Goal: Find specific page/section: Find specific page/section

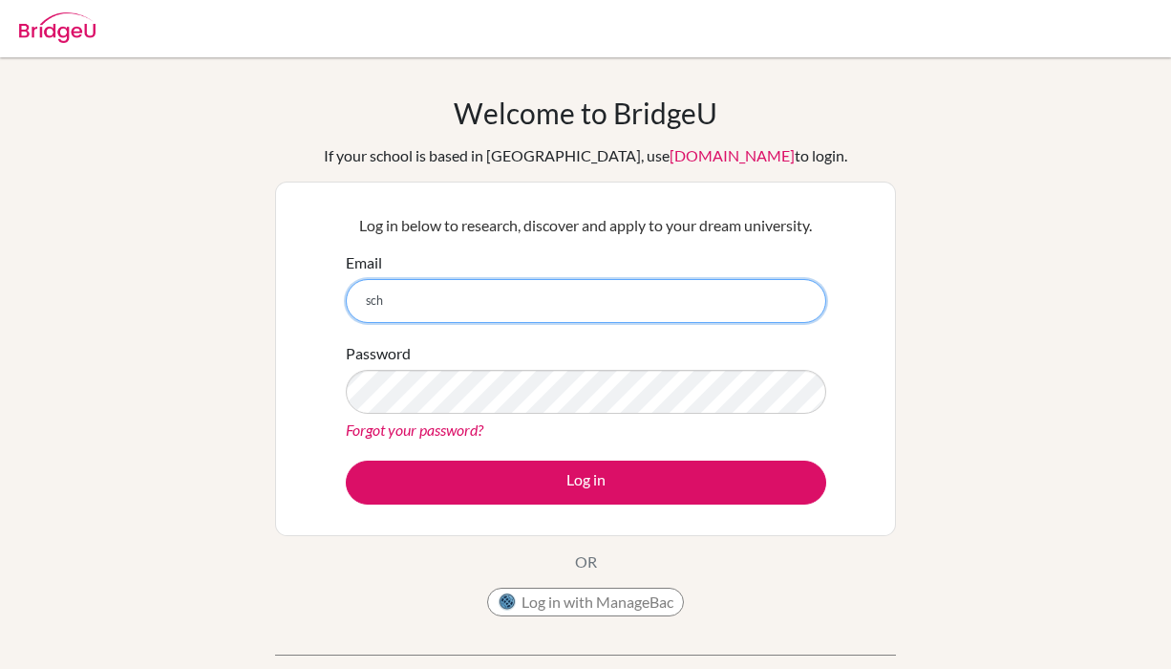
click at [599, 297] on input "sch" at bounding box center [586, 301] width 480 height 44
type input "[EMAIL_ADDRESS][DOMAIN_NAME]"
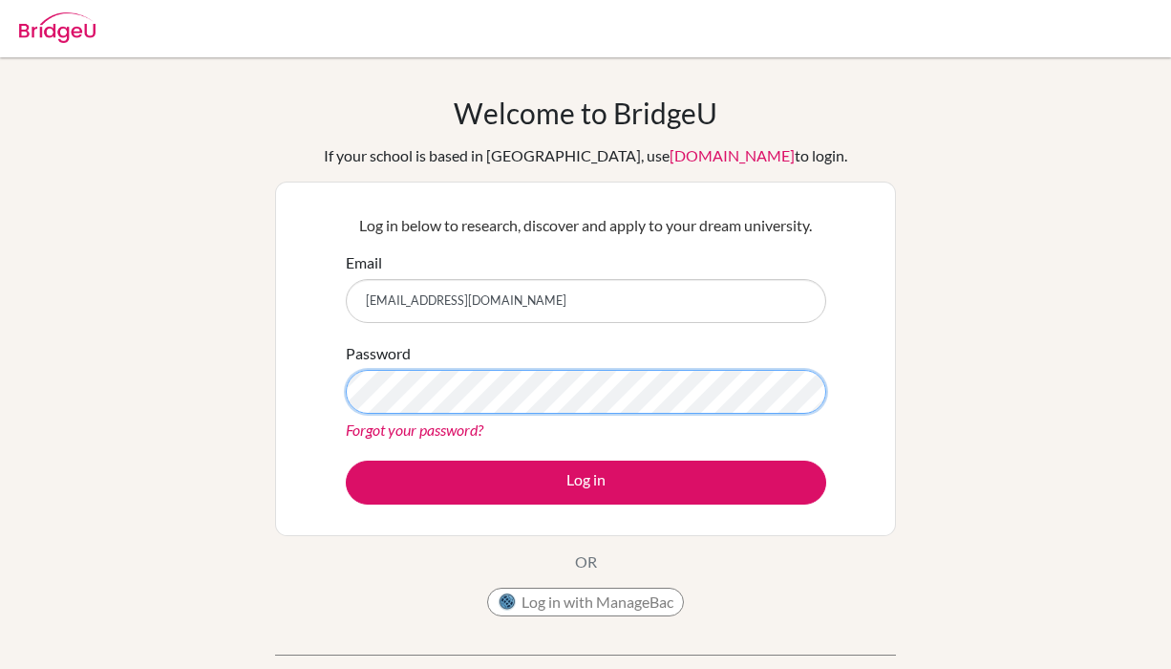
click at [346, 460] on button "Log in" at bounding box center [586, 482] width 480 height 44
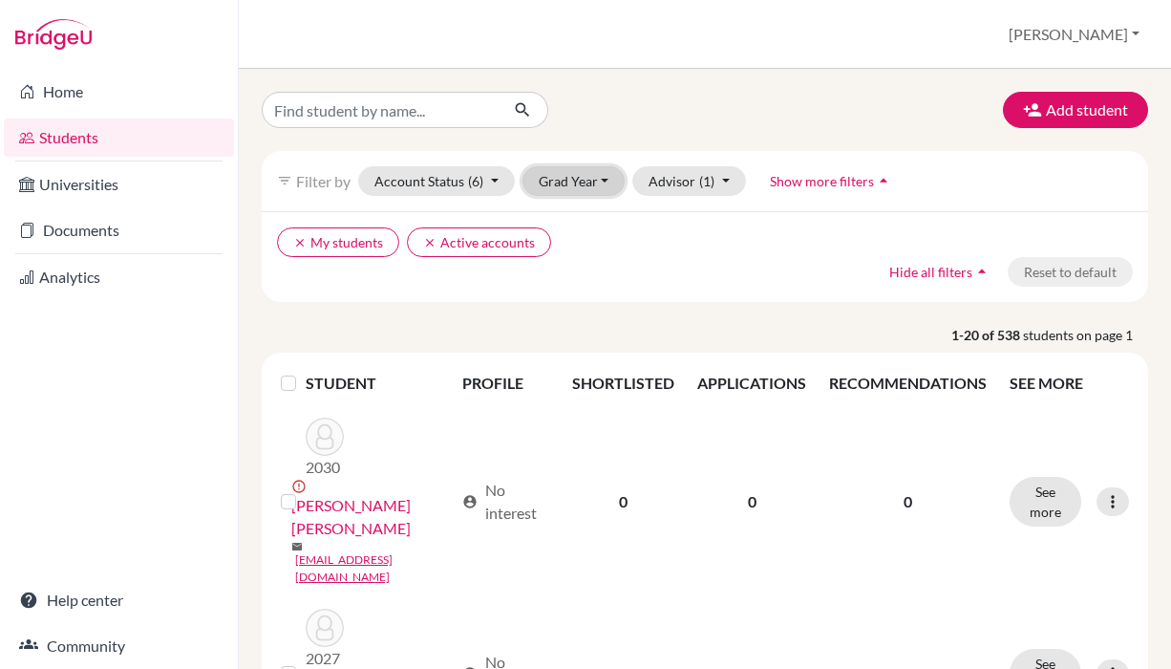
click at [619, 174] on button "Grad Year" at bounding box center [573, 181] width 103 height 30
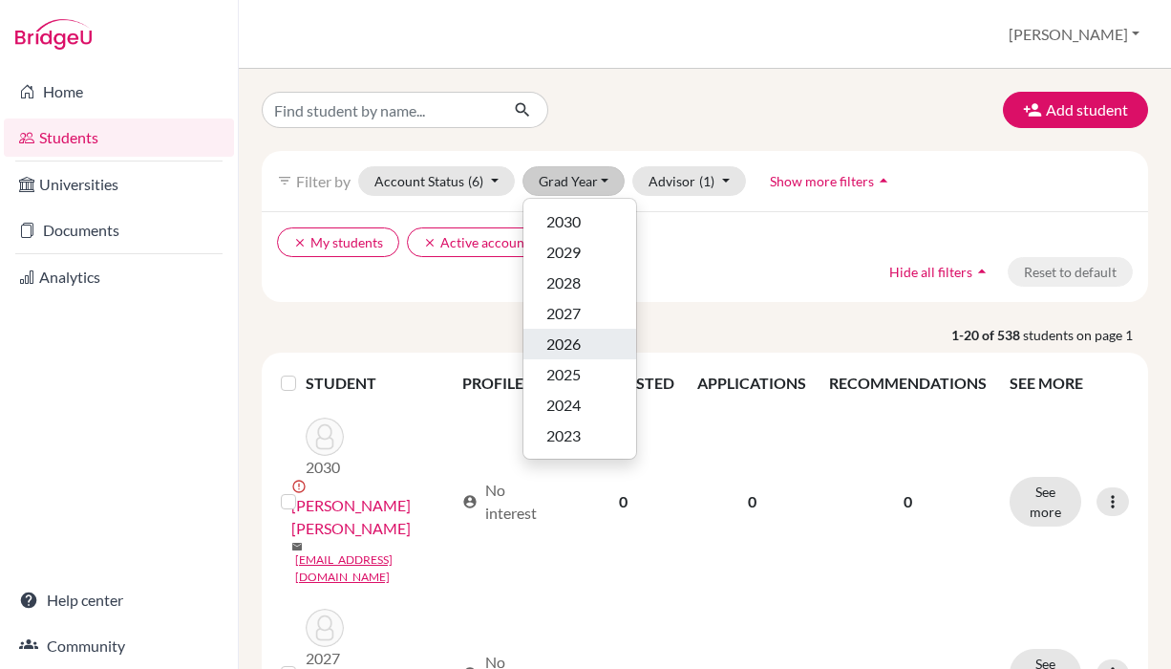
click at [584, 348] on div "2026" at bounding box center [579, 343] width 67 height 23
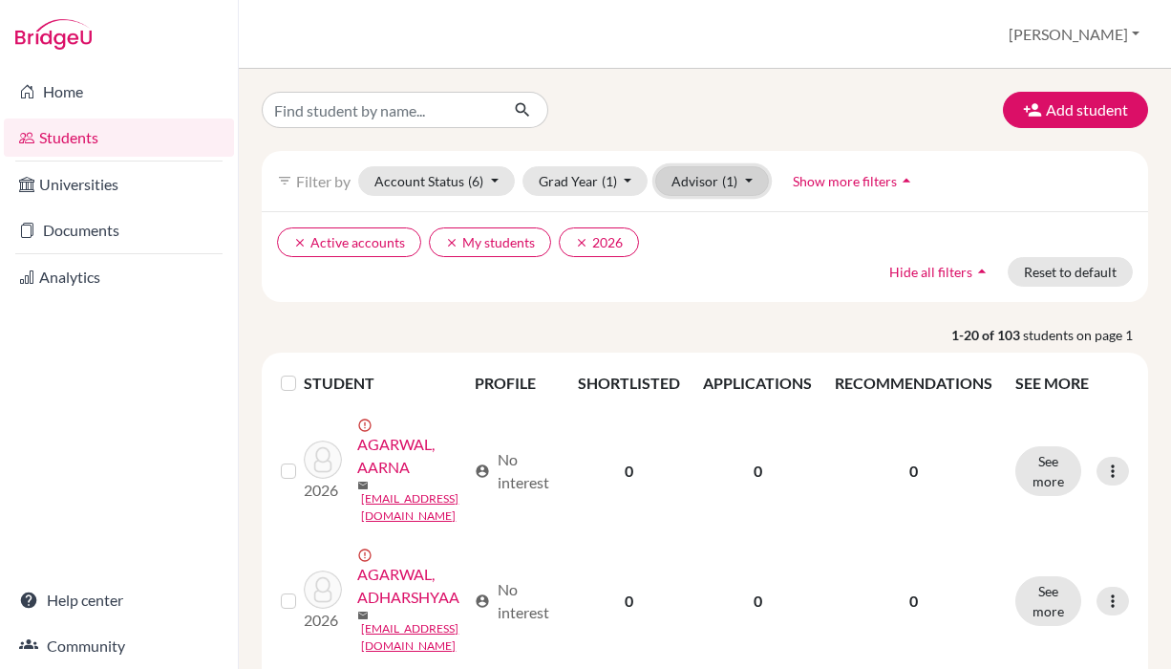
click at [751, 177] on button "Advisor (1)" at bounding box center [712, 181] width 114 height 30
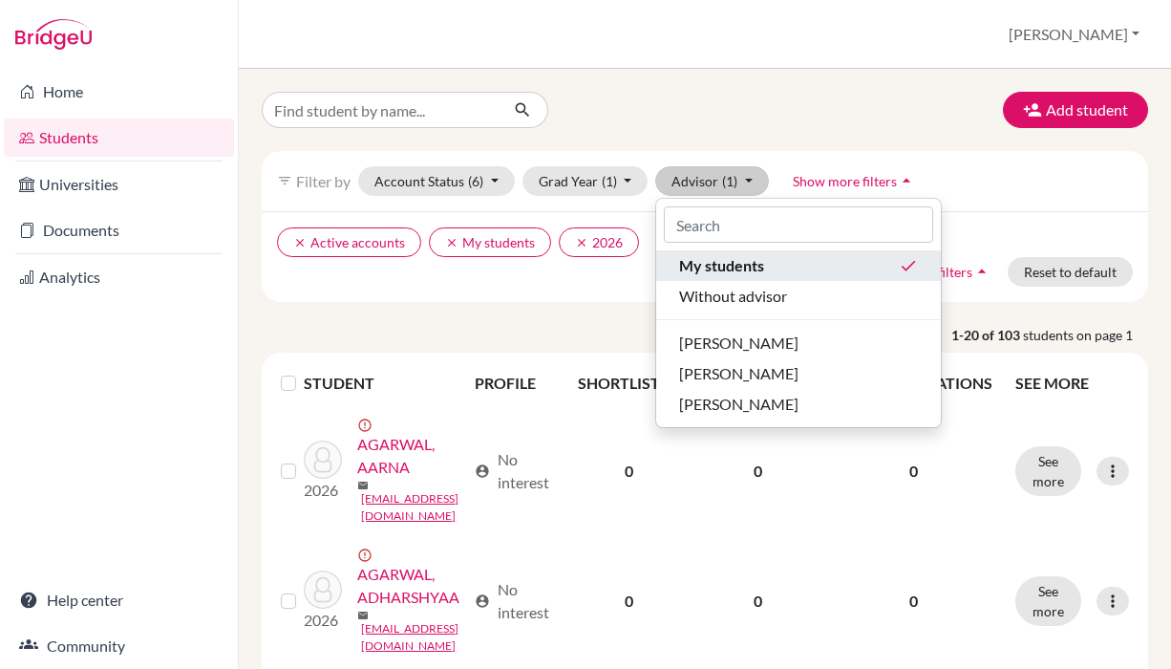
click at [757, 273] on span "My students" at bounding box center [721, 265] width 85 height 23
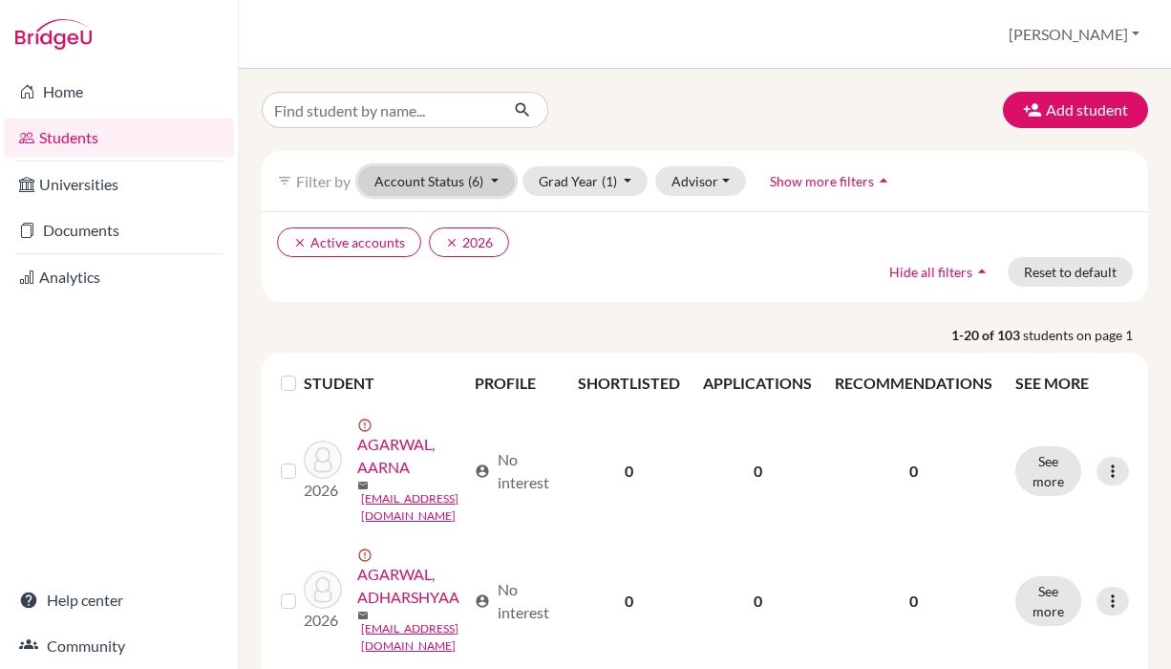
click at [496, 181] on button "Account Status (6)" at bounding box center [436, 181] width 157 height 30
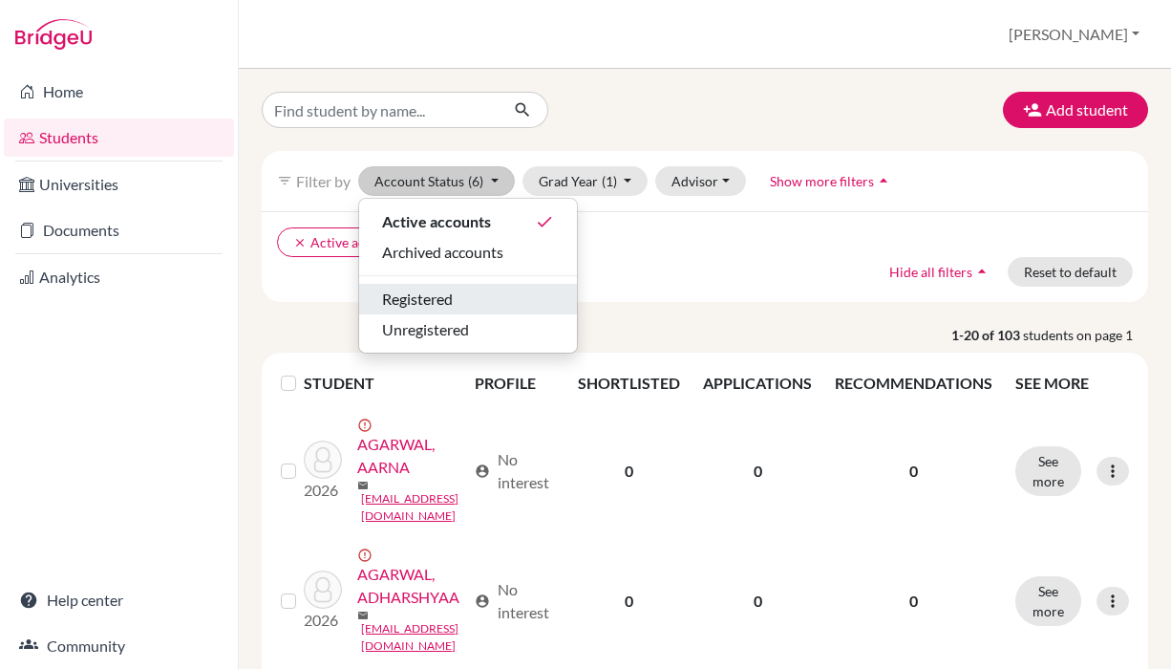
click at [478, 291] on div "Registered" at bounding box center [468, 298] width 172 height 23
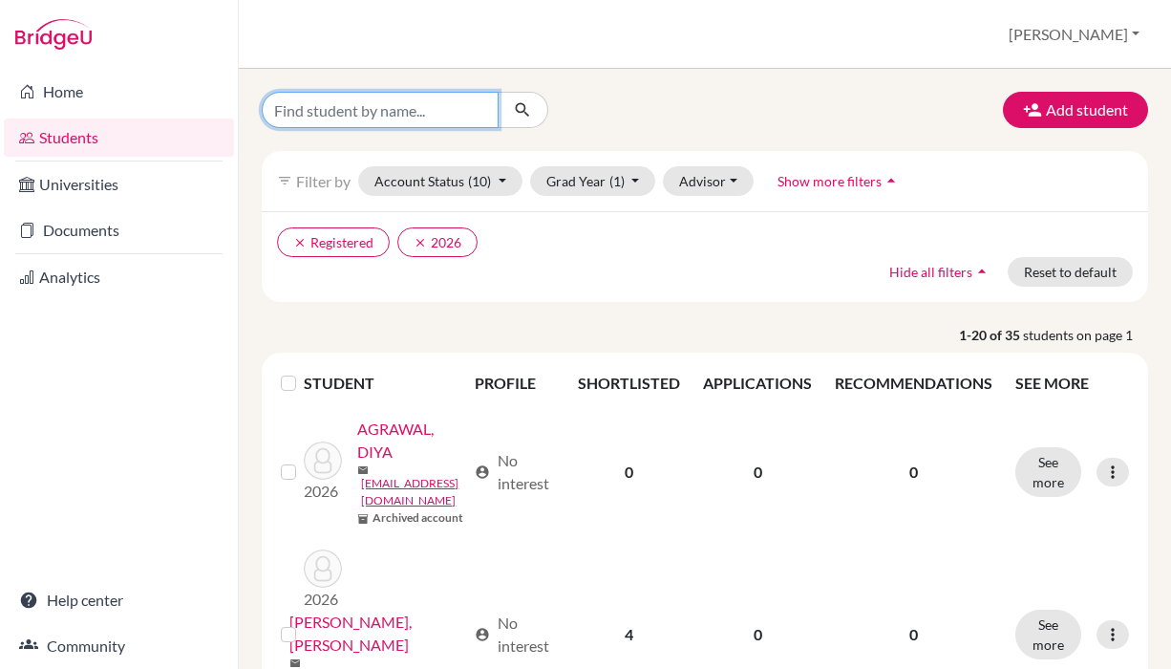
click at [380, 105] on input "Find student by name..." at bounding box center [380, 110] width 237 height 36
type input "diza"
click button "submit" at bounding box center [523, 110] width 51 height 36
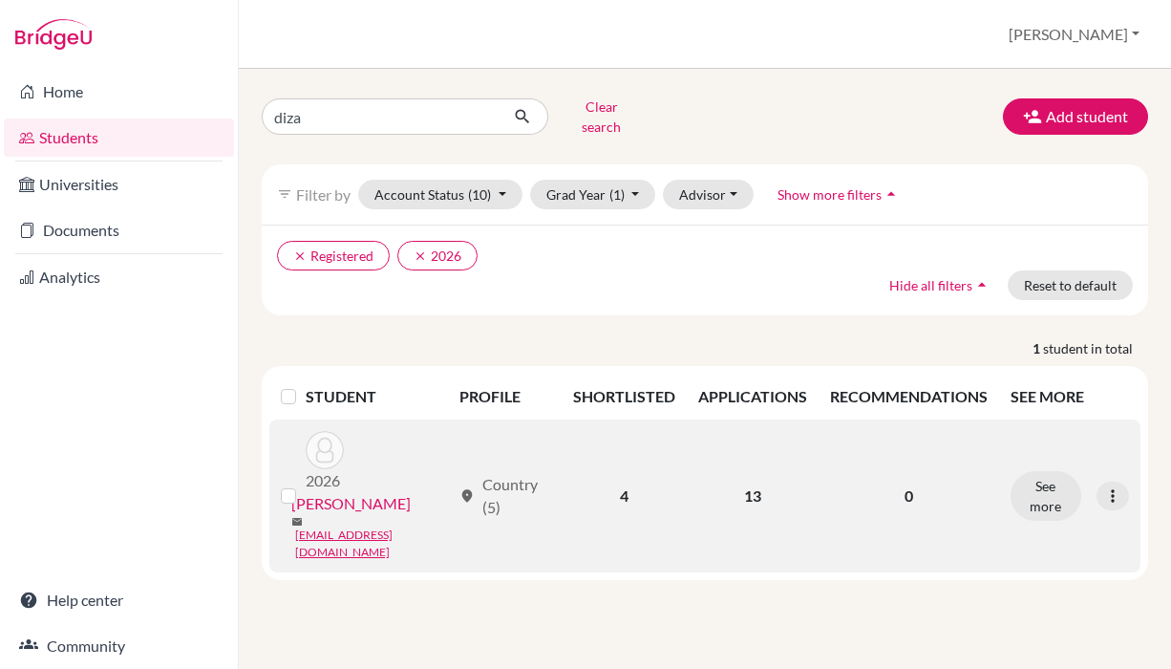
click at [349, 492] on link "KAKKAR, DIZA" at bounding box center [350, 503] width 119 height 23
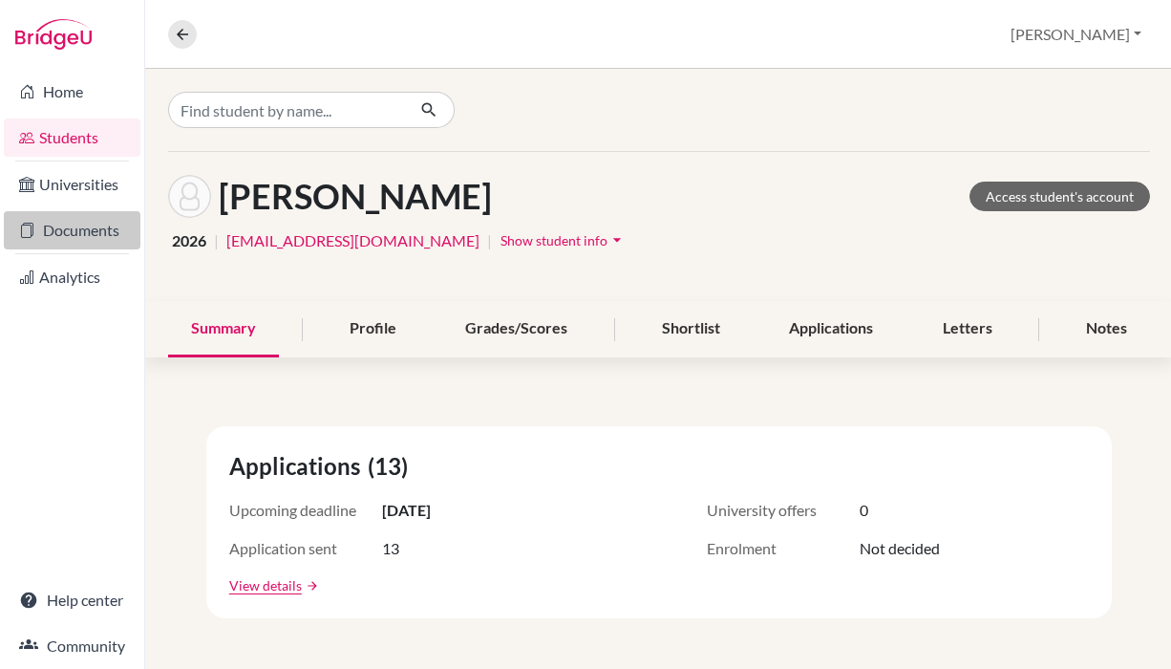
click at [53, 226] on link "Documents" at bounding box center [72, 230] width 137 height 38
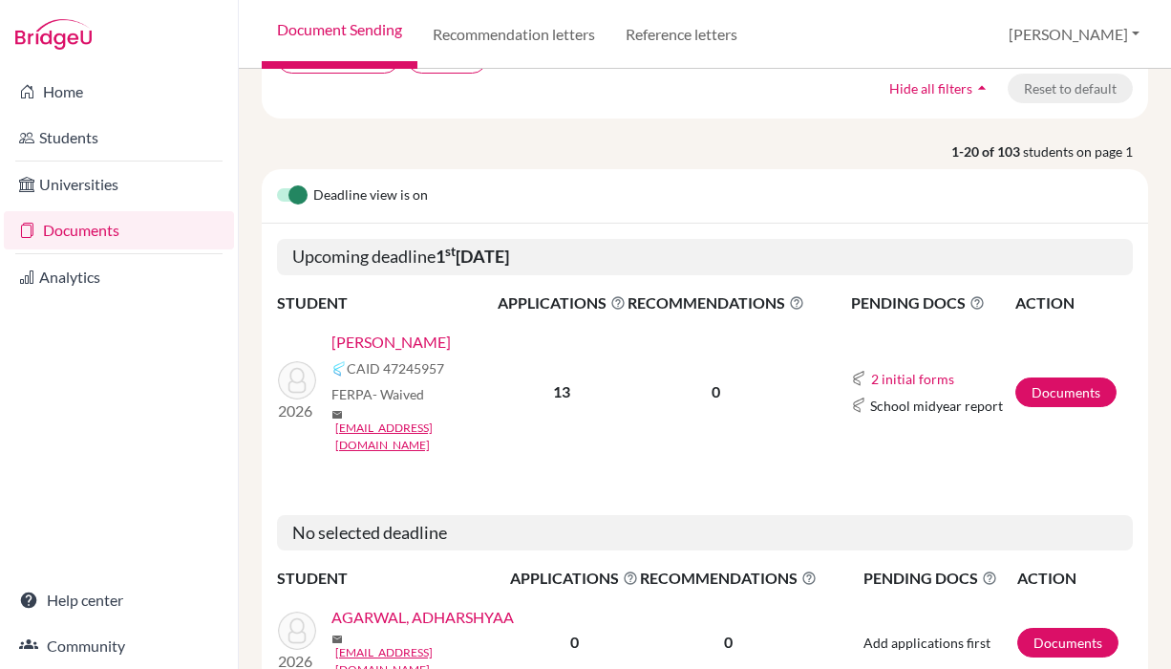
scroll to position [189, 0]
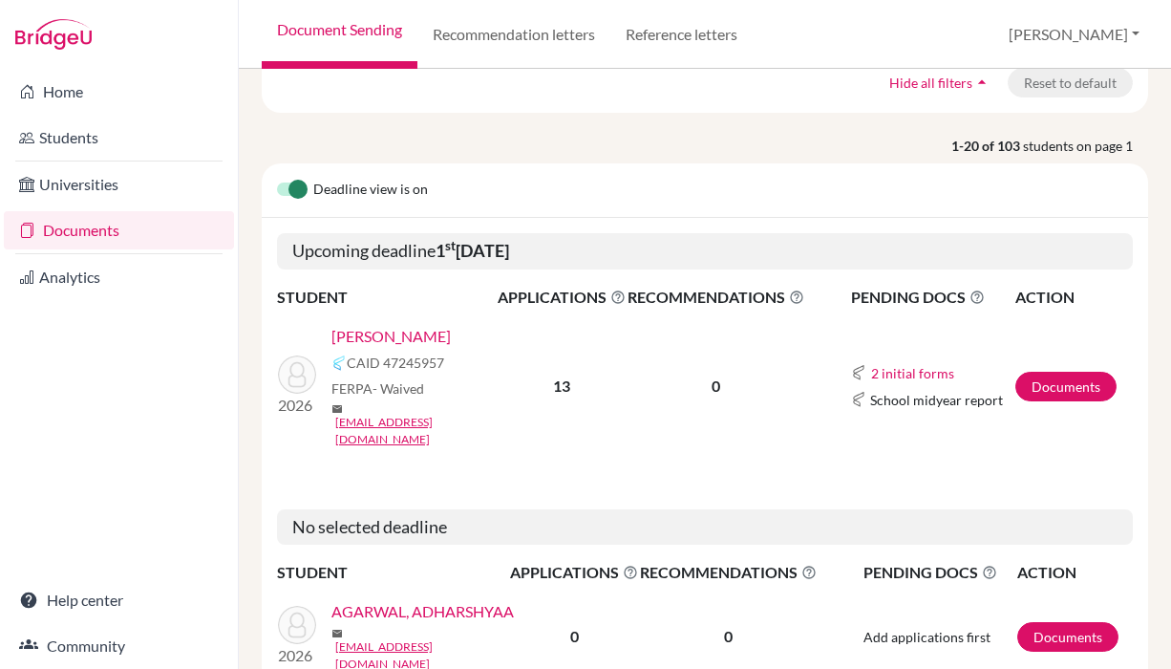
click at [388, 335] on link "[PERSON_NAME]" at bounding box center [390, 336] width 119 height 23
